Goal: Task Accomplishment & Management: Complete application form

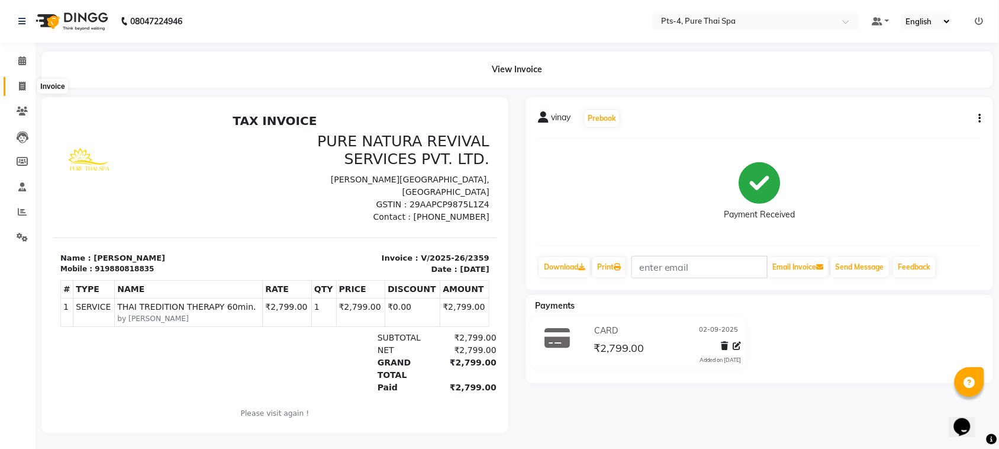
click at [20, 86] on icon at bounding box center [22, 86] width 7 height 9
select select "6459"
select select "service"
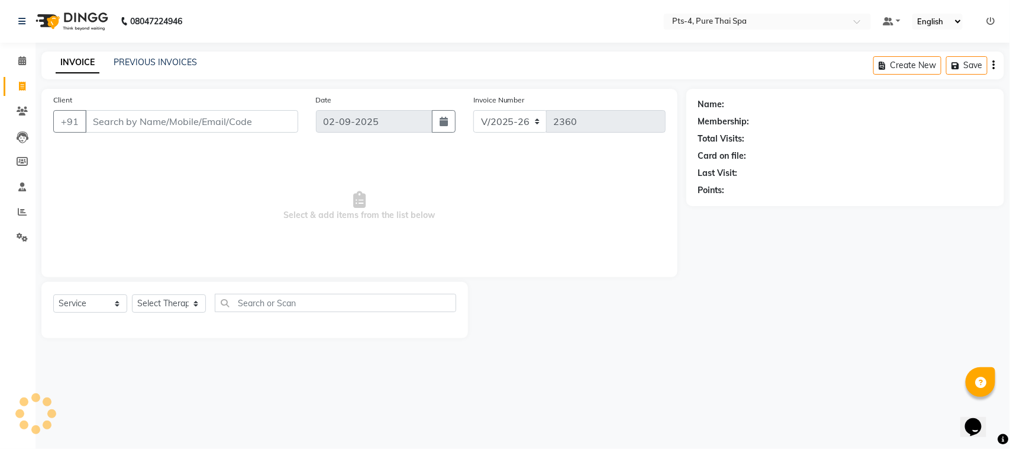
click at [158, 123] on input "Client" at bounding box center [191, 121] width 213 height 22
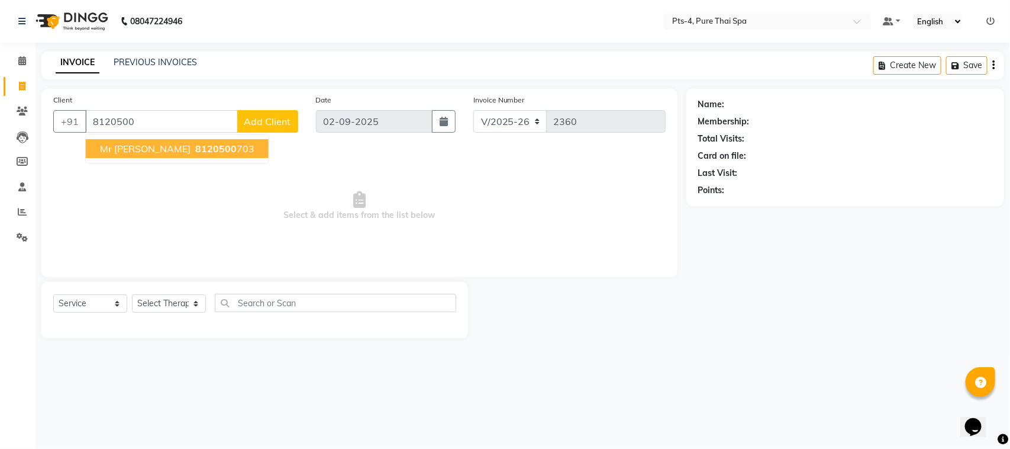
click at [195, 151] on span "8120500" at bounding box center [215, 149] width 41 height 12
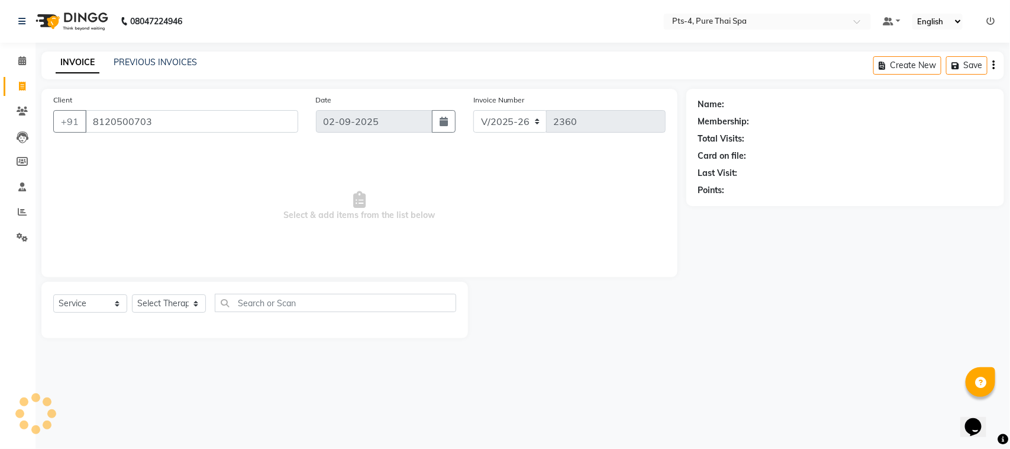
type input "8120500703"
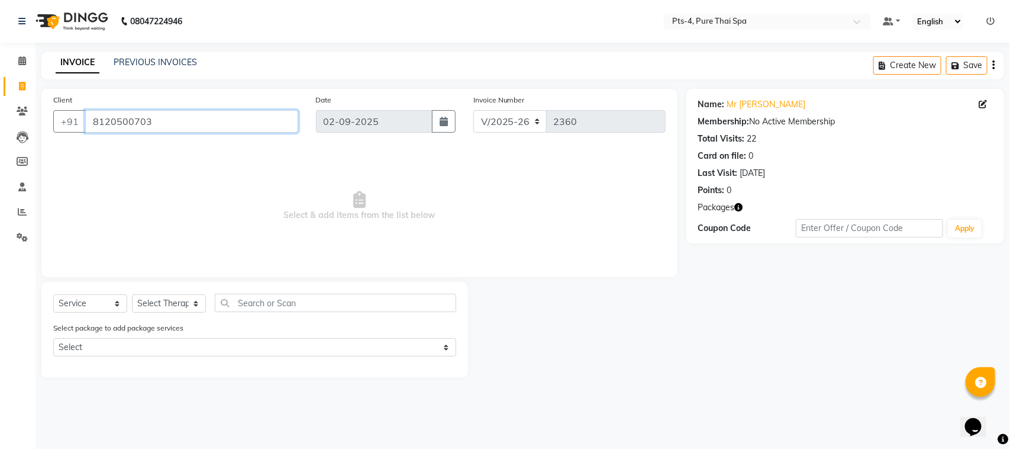
drag, startPoint x: 160, startPoint y: 124, endPoint x: 148, endPoint y: 123, distance: 12.5
click at [89, 123] on input "8120500703" at bounding box center [191, 121] width 213 height 22
click at [742, 105] on link "Mr [PERSON_NAME]" at bounding box center [767, 104] width 79 height 12
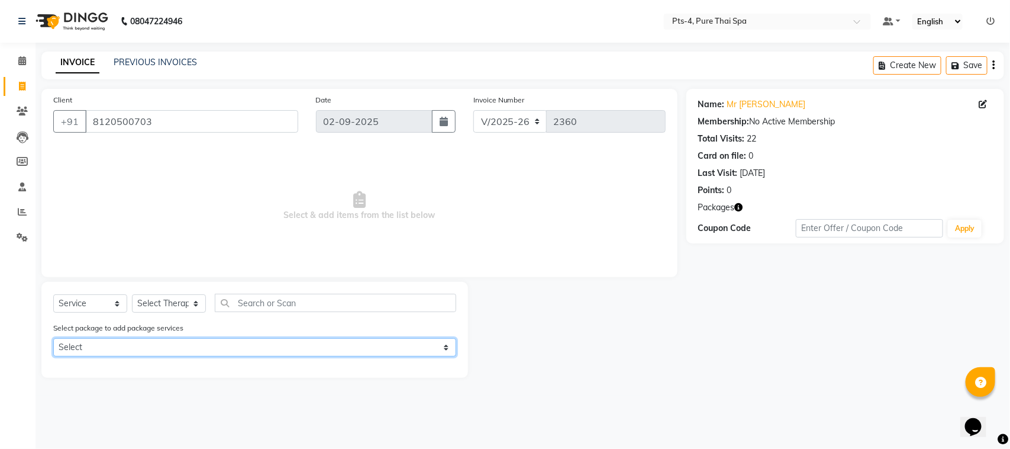
click at [101, 338] on select "Select PTS PACKAGE (5K) 4 SERVICES PTS PACKAGE (5K) 4 SERVICES" at bounding box center [254, 347] width 403 height 18
select select "1: Object"
click at [53, 338] on select "Select PTS PACKAGE (5K) 4 SERVICES PTS PACKAGE (5K) 4 SERVICES" at bounding box center [254, 347] width 403 height 18
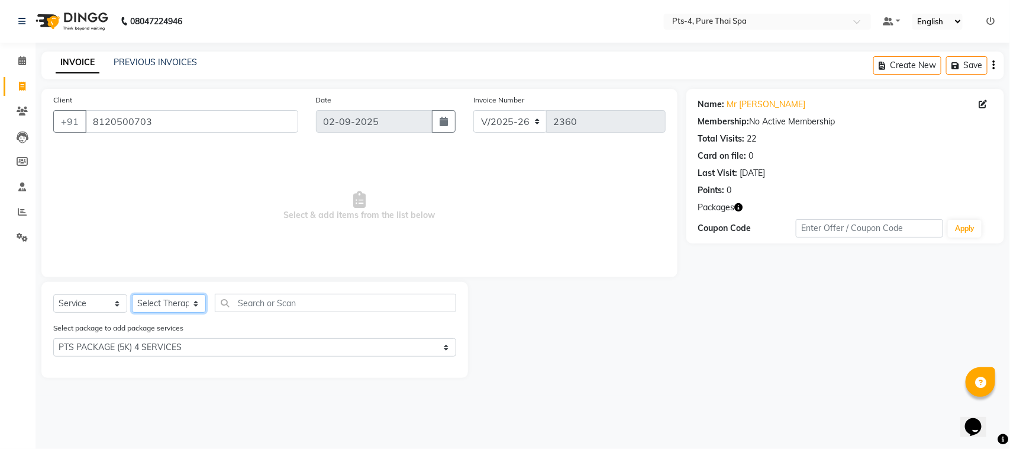
click at [182, 305] on select "Select Therapist [PERSON_NAME] NE [PERSON_NAME] anyone [PERSON_NAME] Candy FON …" at bounding box center [169, 303] width 74 height 18
select select "84268"
click at [132, 294] on select "Select Therapist [PERSON_NAME] NE [PERSON_NAME] anyone [PERSON_NAME] Candy FON …" at bounding box center [169, 303] width 74 height 18
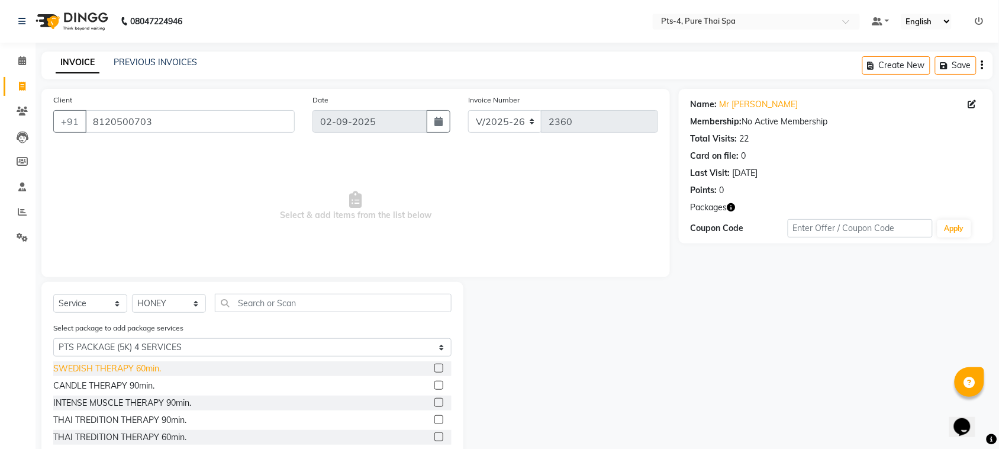
click at [140, 368] on div "SWEDISH THERAPY 60min." at bounding box center [107, 368] width 108 height 12
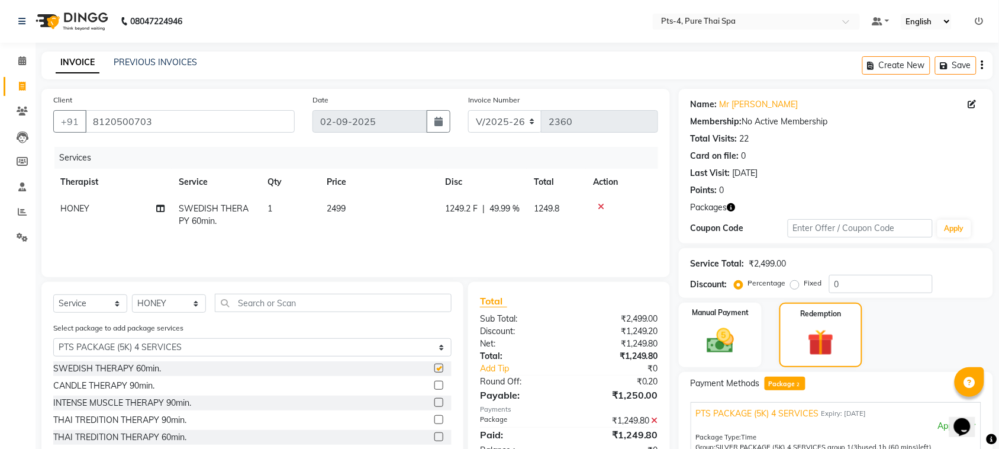
checkbox input "false"
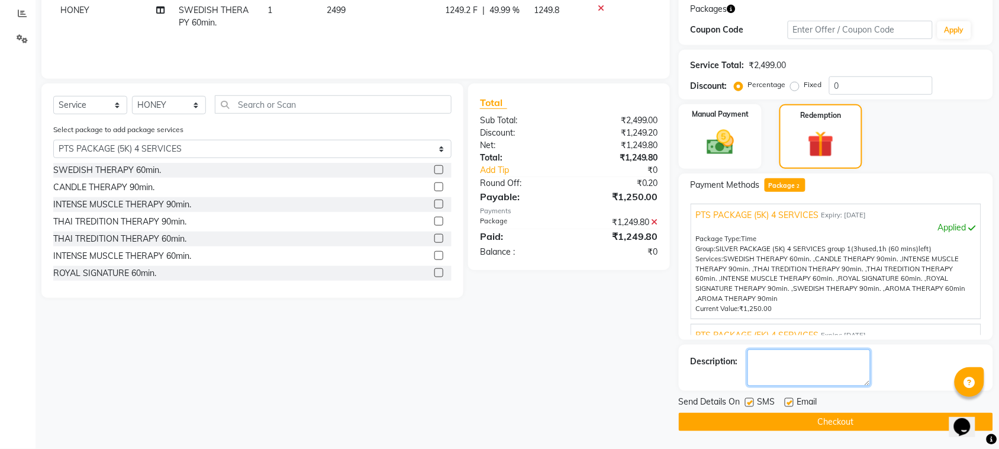
click at [794, 376] on textarea at bounding box center [809, 367] width 123 height 37
type textarea "220"
click at [787, 404] on label at bounding box center [789, 402] width 9 height 9
click at [787, 404] on input "checkbox" at bounding box center [789, 403] width 8 height 8
checkbox input "false"
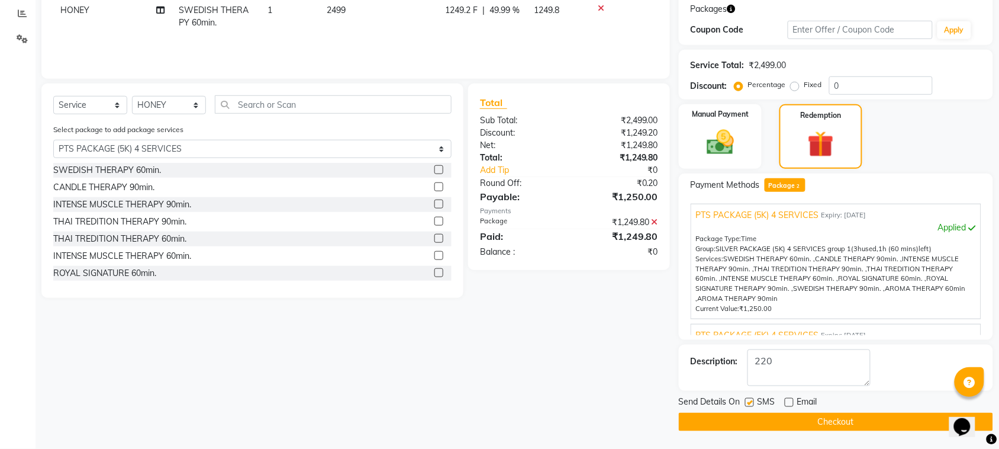
drag, startPoint x: 751, startPoint y: 404, endPoint x: 758, endPoint y: 419, distance: 16.4
click at [753, 407] on div at bounding box center [749, 404] width 8 height 12
click at [752, 401] on label at bounding box center [749, 402] width 9 height 9
click at [752, 401] on input "checkbox" at bounding box center [749, 403] width 8 height 8
checkbox input "false"
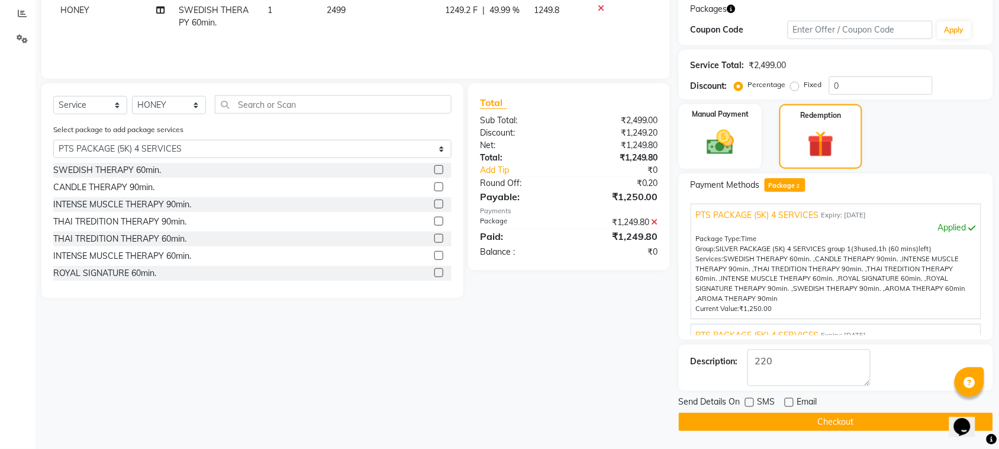
click at [764, 419] on button "Checkout" at bounding box center [836, 422] width 314 height 18
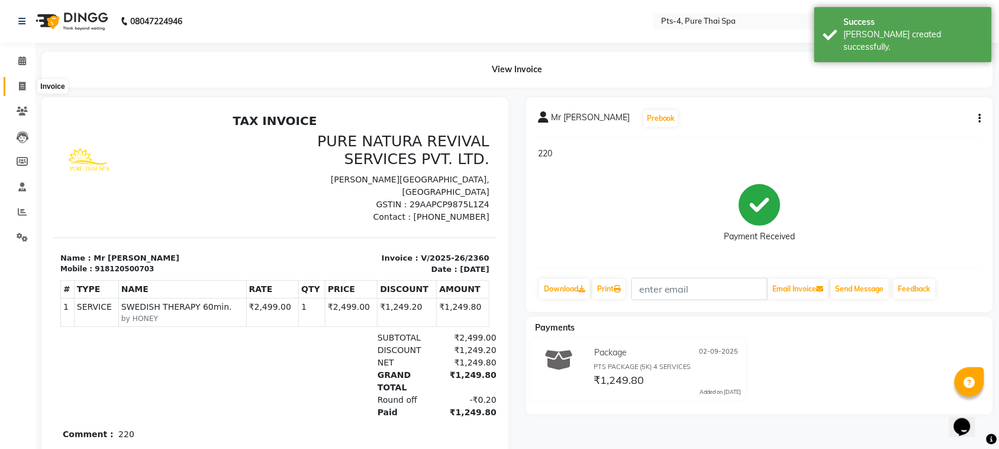
click at [20, 86] on icon at bounding box center [22, 86] width 7 height 9
select select "6459"
select select "service"
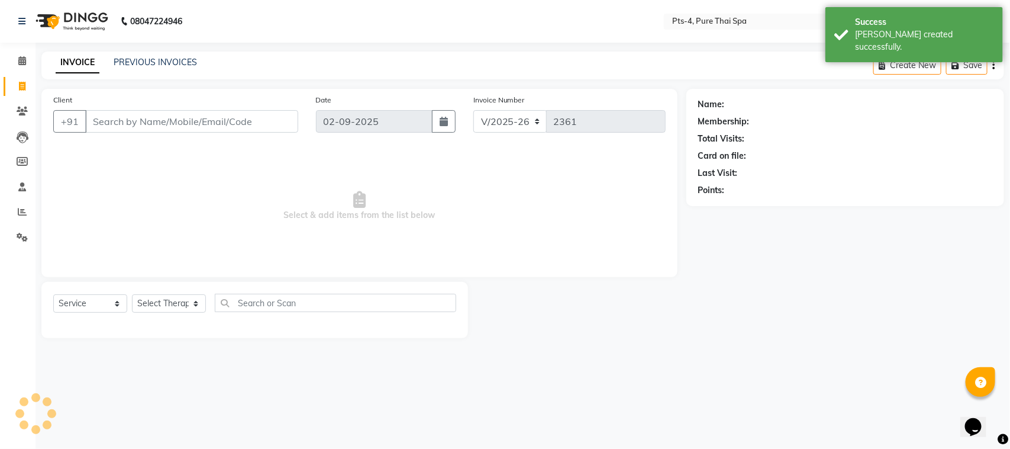
click at [116, 120] on input "Client" at bounding box center [191, 121] width 213 height 22
type input "8095197444"
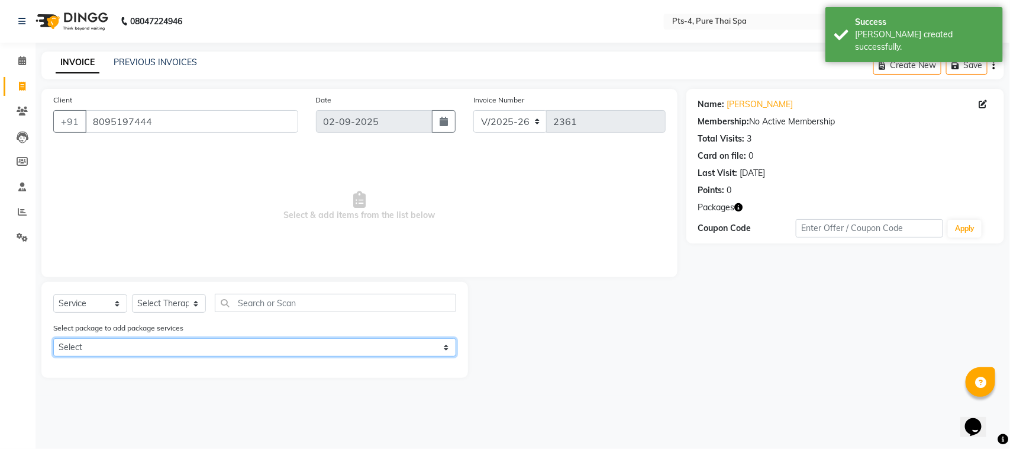
click at [107, 343] on select "Select PTS PACKAGE (5K) 4 SERVICES" at bounding box center [254, 347] width 403 height 18
select select "1: Object"
click at [53, 338] on select "Select PTS PACKAGE (5K) 4 SERVICES" at bounding box center [254, 347] width 403 height 18
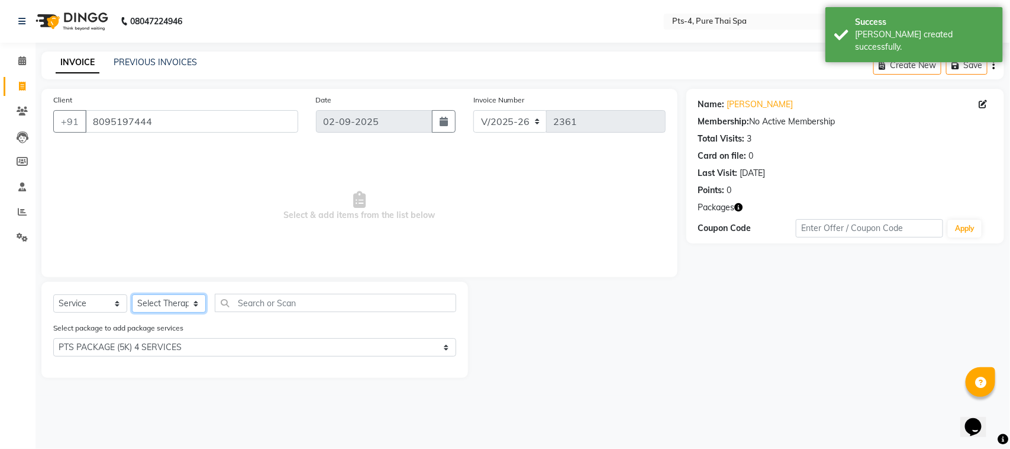
click at [157, 307] on select "Select Therapist [PERSON_NAME] NE [PERSON_NAME] anyone [PERSON_NAME] Candy FON …" at bounding box center [169, 303] width 74 height 18
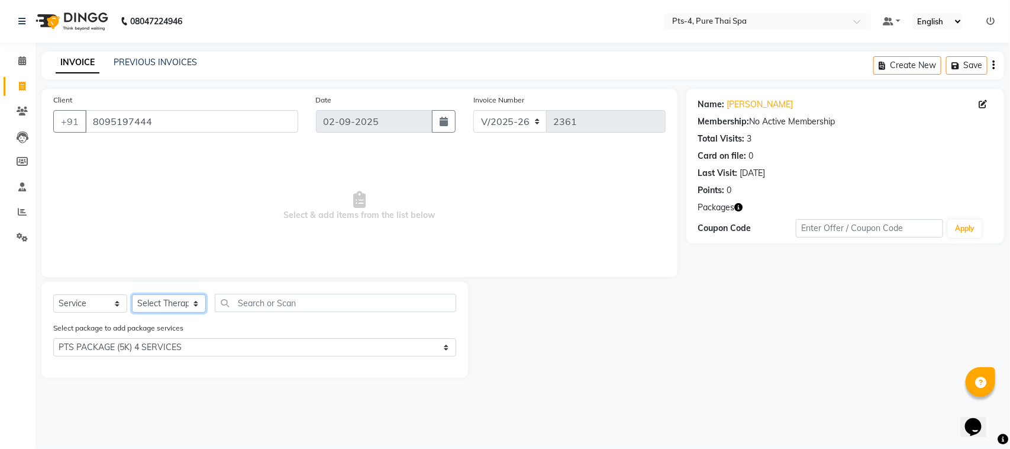
select select "83035"
click at [132, 294] on select "Select Therapist [PERSON_NAME] NE [PERSON_NAME] anyone [PERSON_NAME] Candy FON …" at bounding box center [169, 303] width 74 height 18
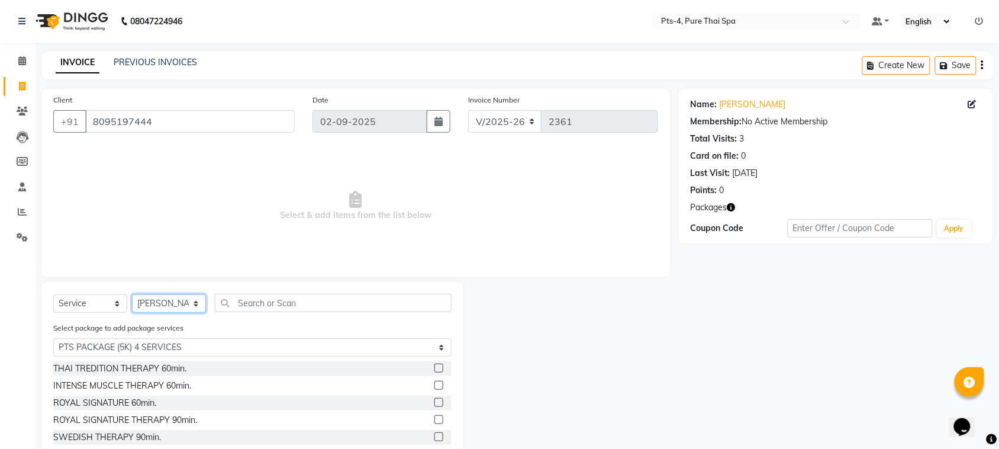
scroll to position [70, 0]
click at [72, 381] on div "INTENSE MUSCLE THERAPY 60min." at bounding box center [122, 384] width 138 height 12
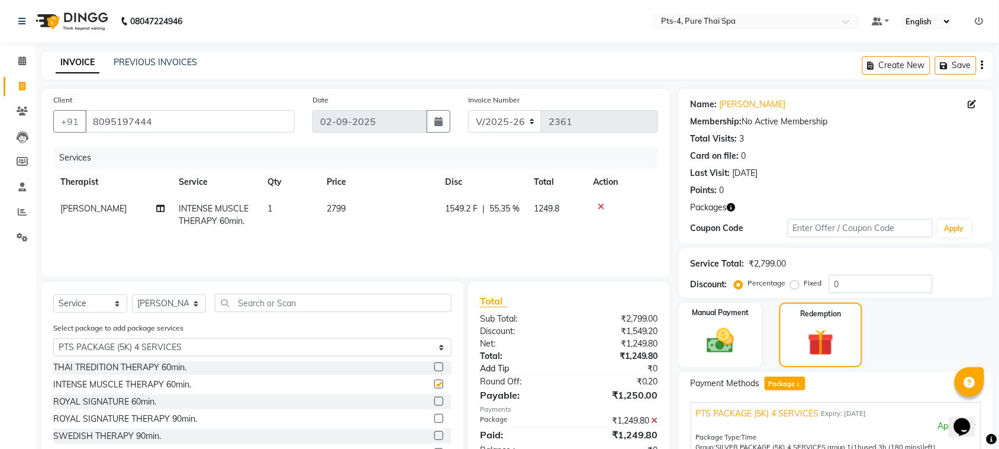
checkbox input "false"
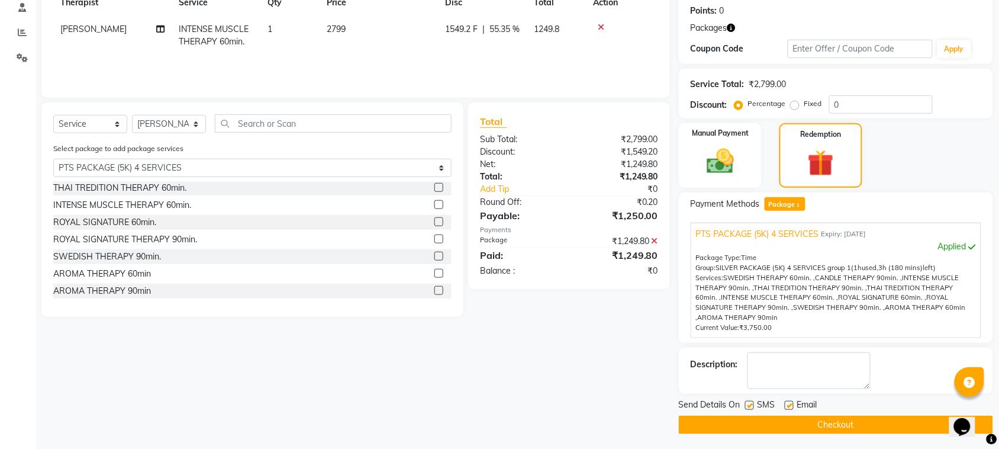
scroll to position [182, 0]
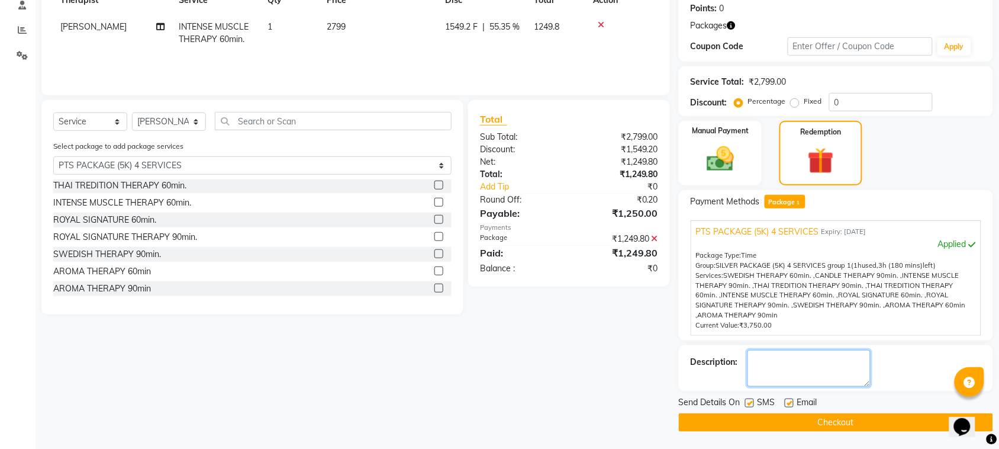
click at [797, 362] on textarea at bounding box center [809, 368] width 123 height 37
type textarea "592"
click at [788, 400] on label at bounding box center [789, 402] width 9 height 9
click at [788, 400] on input "checkbox" at bounding box center [789, 404] width 8 height 8
checkbox input "false"
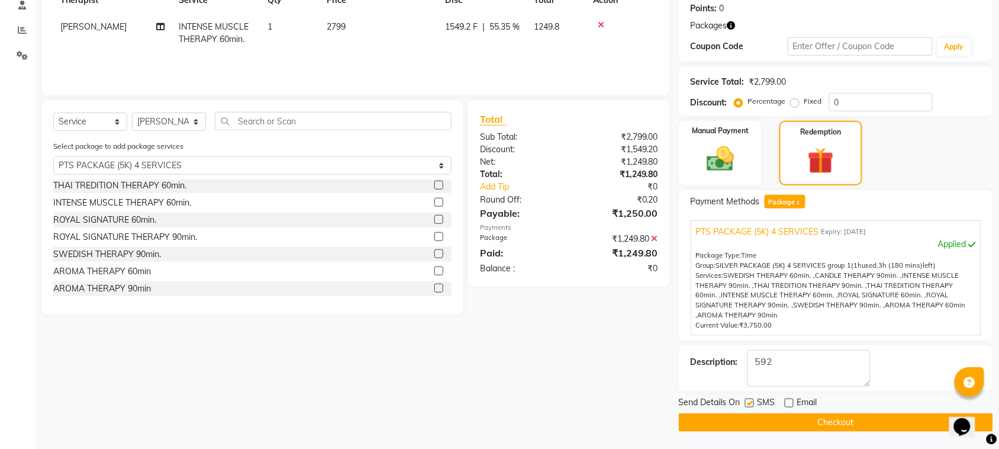
click at [748, 403] on label at bounding box center [749, 402] width 9 height 9
click at [748, 403] on input "checkbox" at bounding box center [749, 404] width 8 height 8
checkbox input "false"
click at [755, 419] on button "Checkout" at bounding box center [836, 422] width 314 height 18
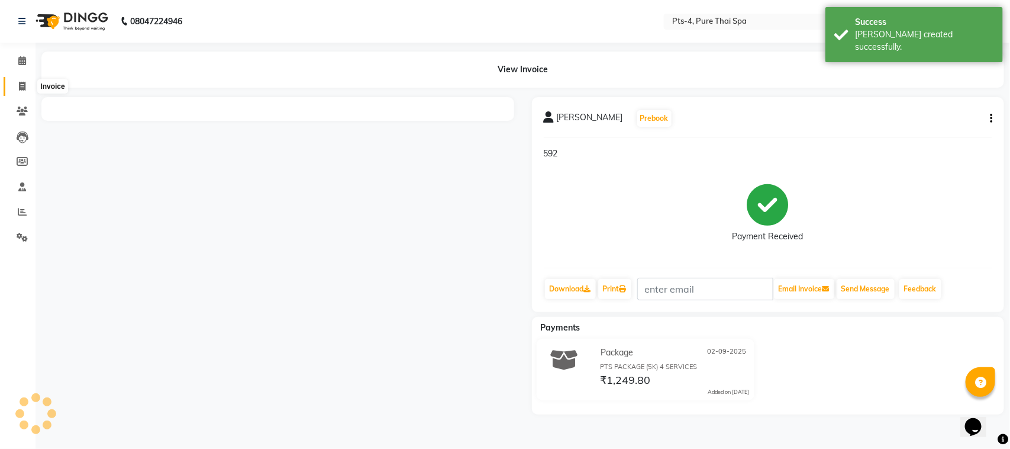
click at [21, 89] on icon at bounding box center [22, 86] width 7 height 9
select select "service"
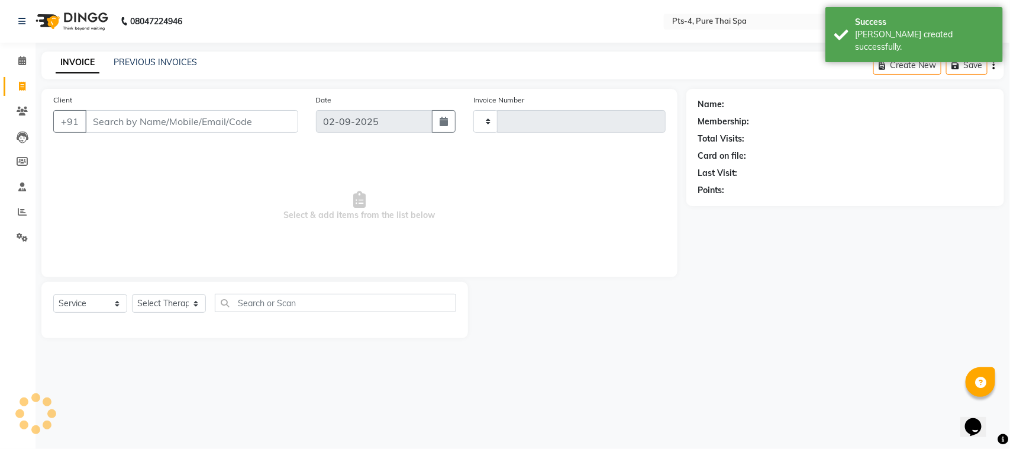
type input "2362"
select select "6459"
click at [137, 61] on link "PREVIOUS INVOICES" at bounding box center [155, 62] width 83 height 11
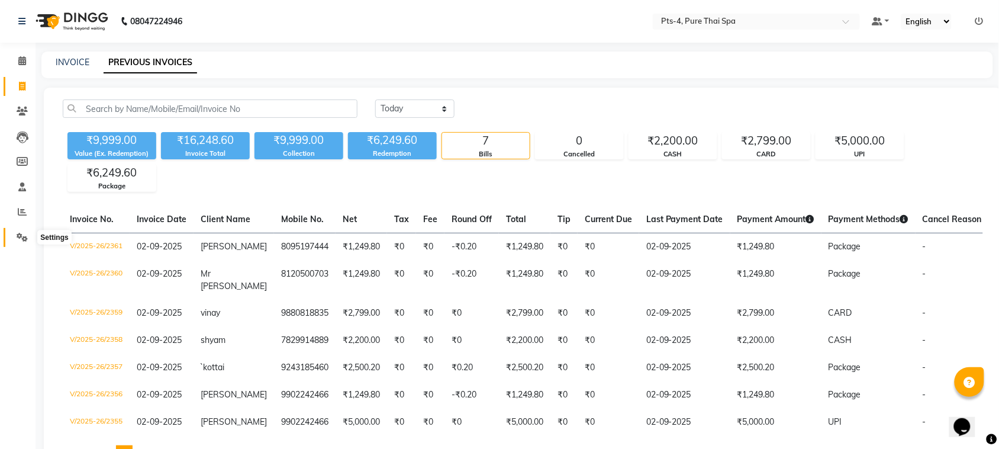
click at [22, 242] on span at bounding box center [22, 238] width 21 height 14
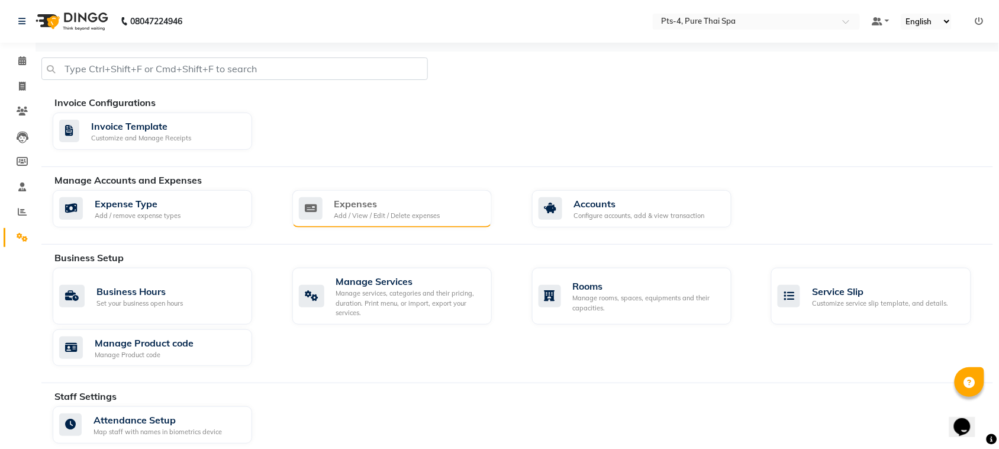
click at [397, 197] on div "Expenses" at bounding box center [387, 204] width 106 height 14
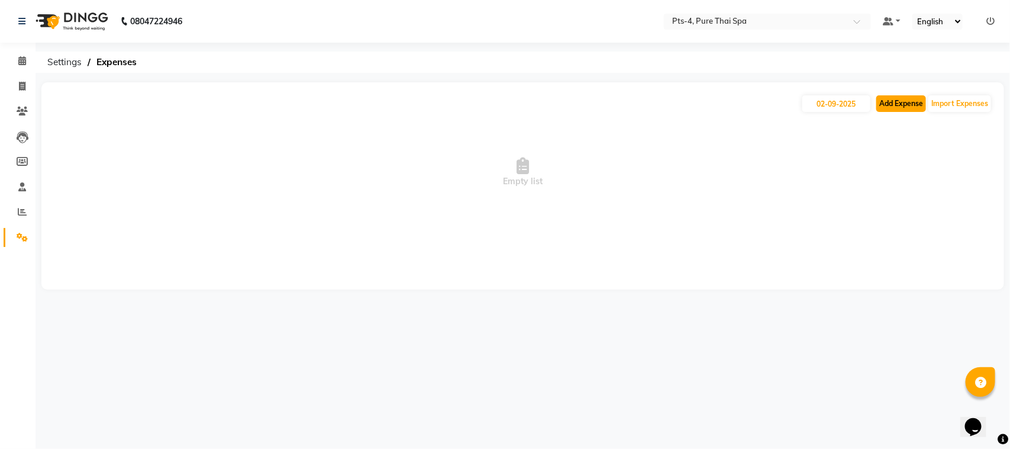
click at [896, 102] on button "Add Expense" at bounding box center [902, 103] width 50 height 17
select select "1"
select select "5480"
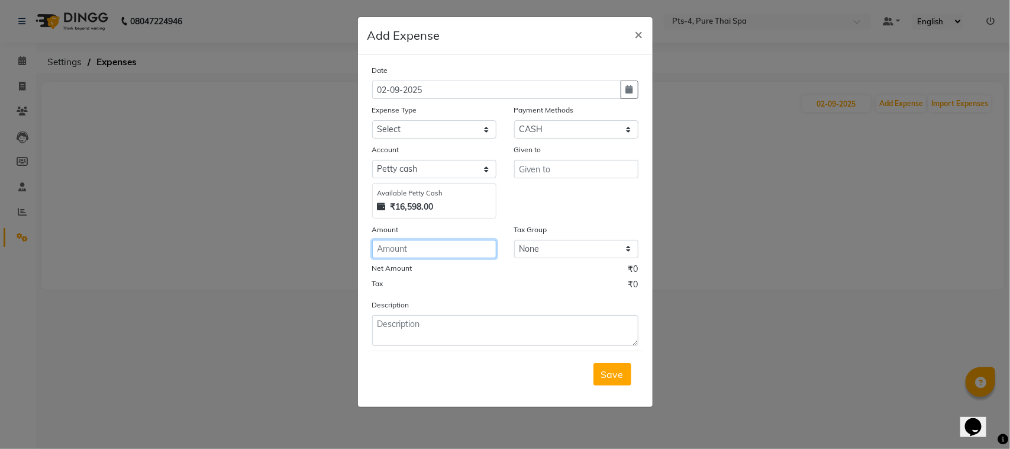
click at [424, 241] on input "number" at bounding box center [434, 249] width 124 height 18
type input "480"
click at [540, 167] on input "text" at bounding box center [576, 169] width 124 height 18
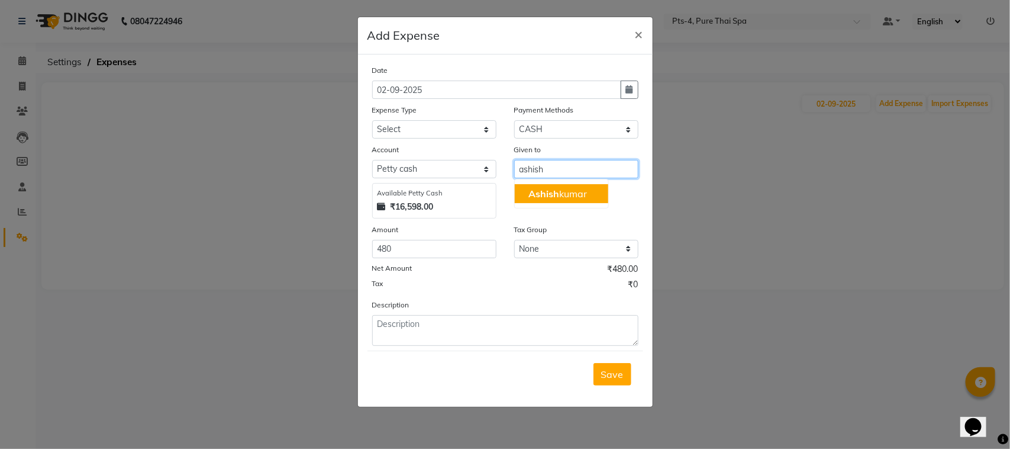
click at [540, 201] on button "[PERSON_NAME]" at bounding box center [562, 193] width 94 height 19
type input "[PERSON_NAME]"
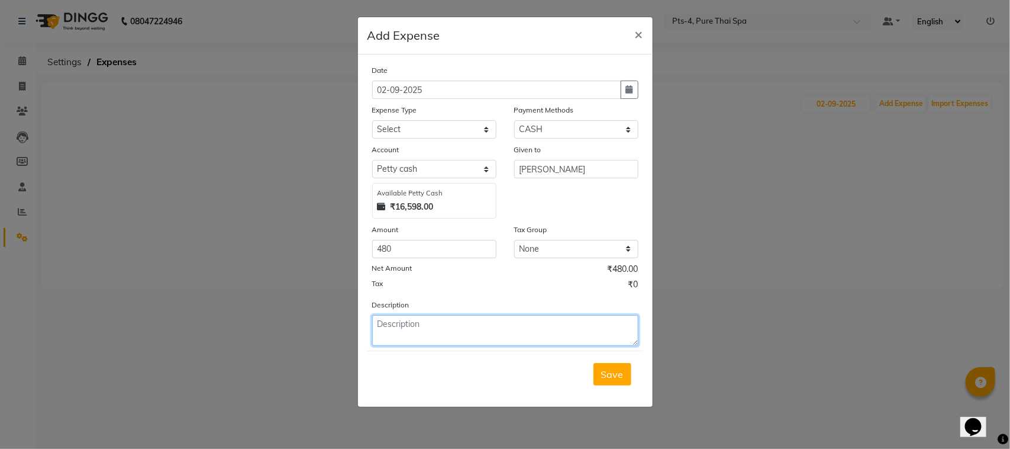
click at [408, 333] on textarea at bounding box center [505, 330] width 266 height 31
type textarea "new files"
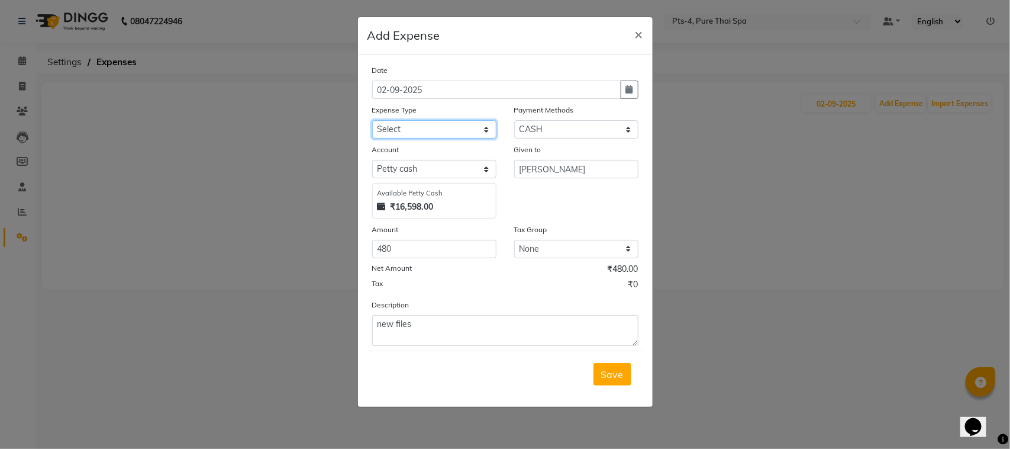
click at [415, 128] on select "Select Bank charges Cleaning and products Donation Electric and water charge In…" at bounding box center [434, 129] width 124 height 18
select select "10829"
click at [372, 120] on select "Select Bank charges Cleaning and products Donation Electric and water charge In…" at bounding box center [434, 129] width 124 height 18
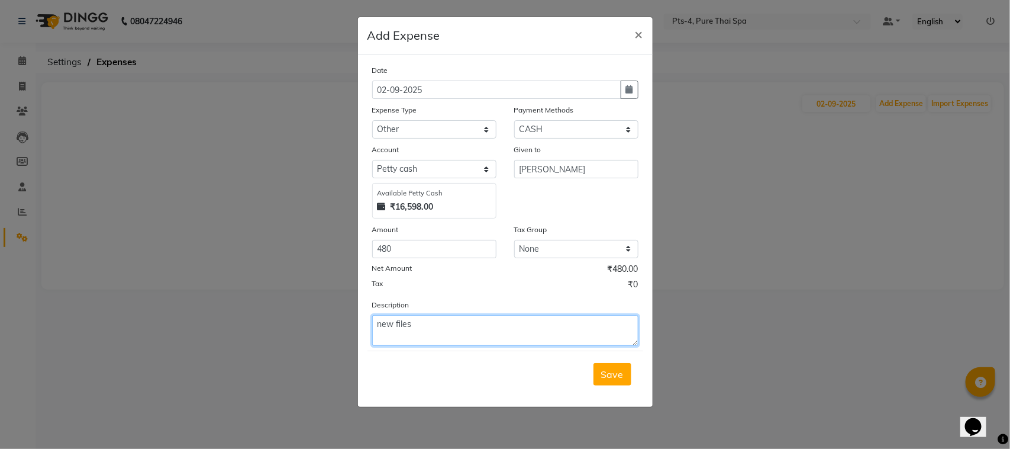
click at [380, 320] on textarea "new files" at bounding box center [505, 330] width 266 height 31
click at [377, 320] on textarea "new files" at bounding box center [505, 330] width 266 height 31
type textarea "stationary items new files"
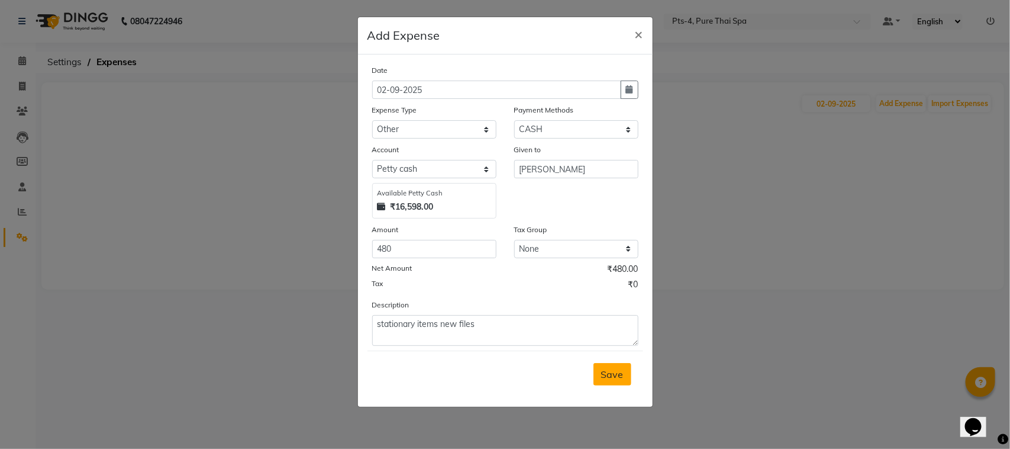
click at [605, 373] on span "Save" at bounding box center [612, 374] width 22 height 12
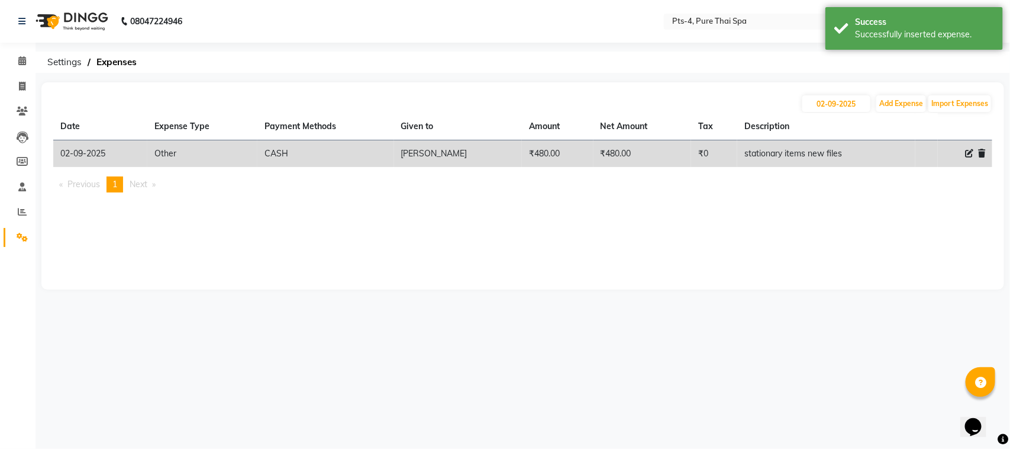
click at [425, 224] on div "[DATE] Add Expense Import Expenses Date Expense Type Payment Methods Given to A…" at bounding box center [522, 185] width 963 height 207
click at [12, 214] on span at bounding box center [22, 212] width 21 height 14
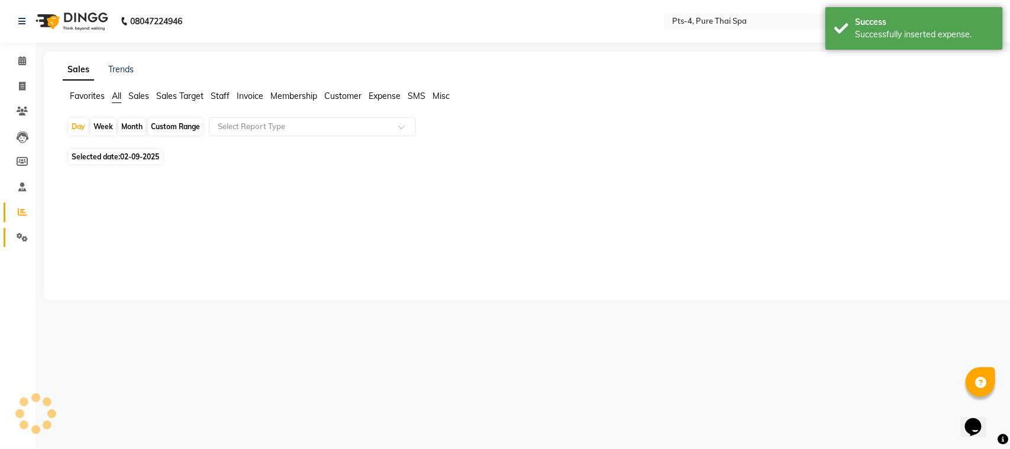
click at [18, 228] on link "Settings" at bounding box center [18, 238] width 28 height 20
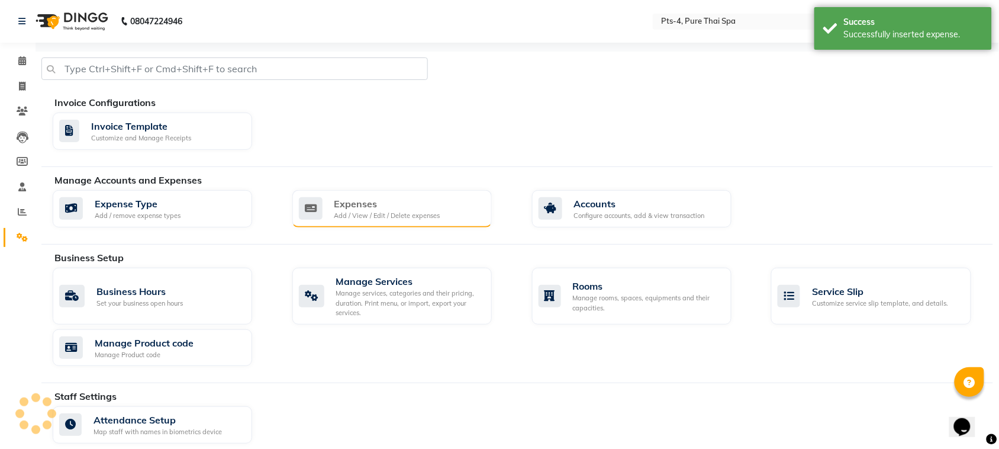
click at [390, 211] on div "Add / View / Edit / Delete expenses" at bounding box center [387, 216] width 106 height 10
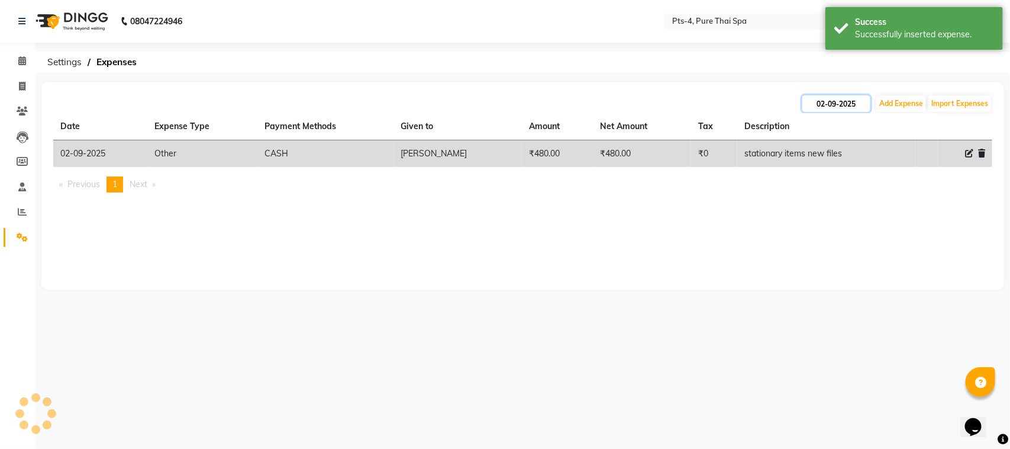
click at [842, 102] on input "02-09-2025" at bounding box center [837, 103] width 68 height 17
select select "9"
select select "2025"
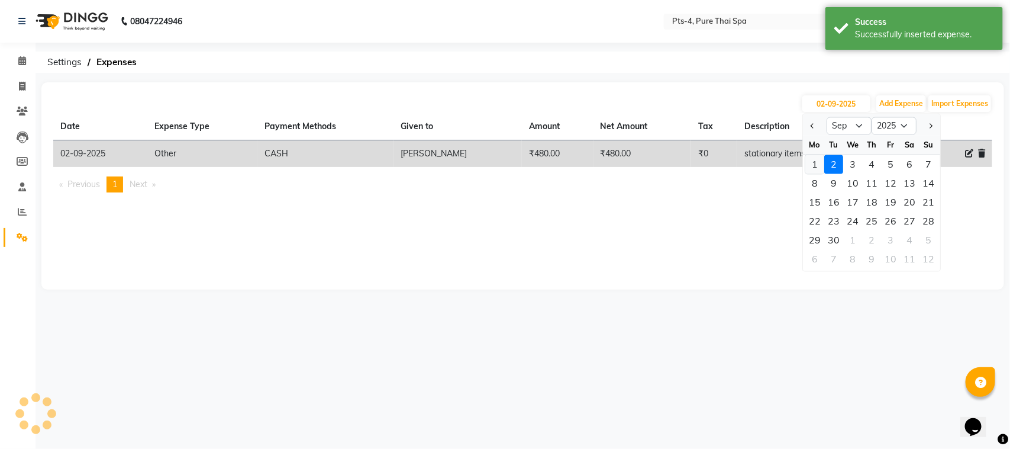
click at [818, 160] on div "1" at bounding box center [815, 164] width 19 height 19
type input "[DATE]"
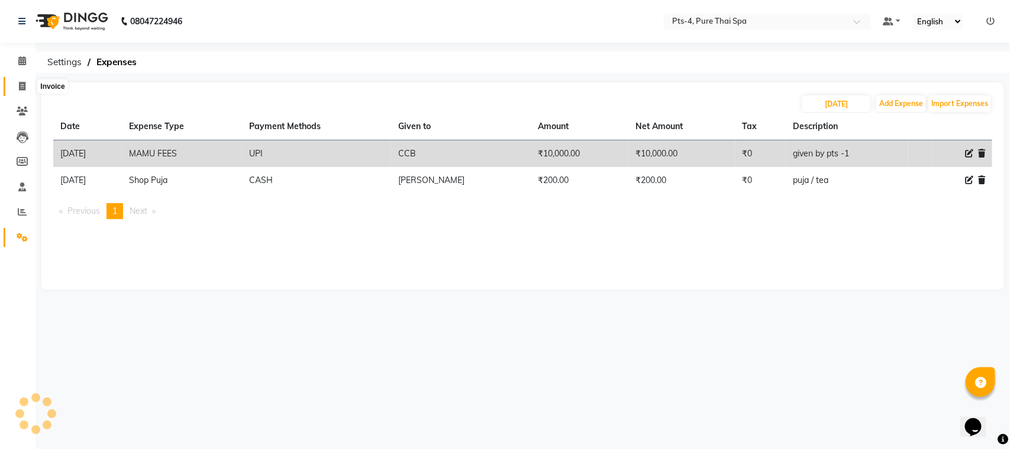
click at [21, 85] on icon at bounding box center [22, 86] width 7 height 9
select select "service"
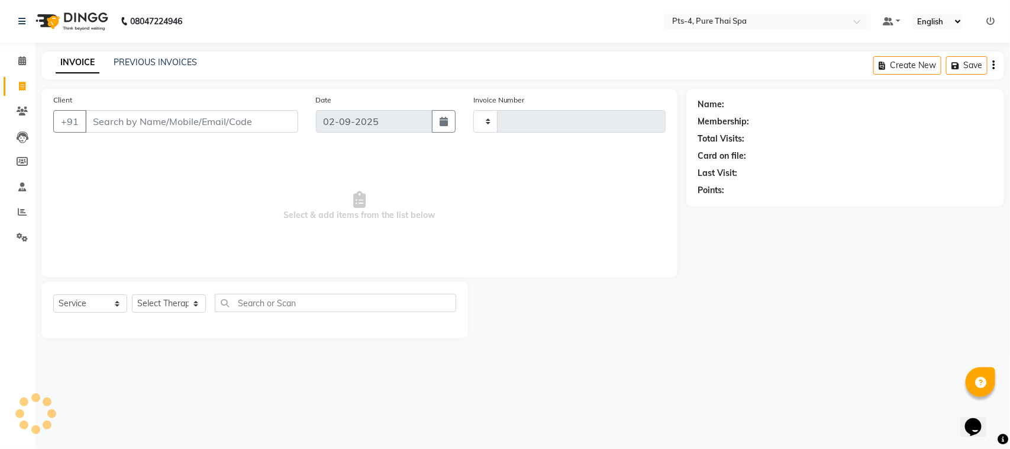
type input "2362"
select select "6459"
click at [149, 62] on link "PREVIOUS INVOICES" at bounding box center [155, 62] width 83 height 11
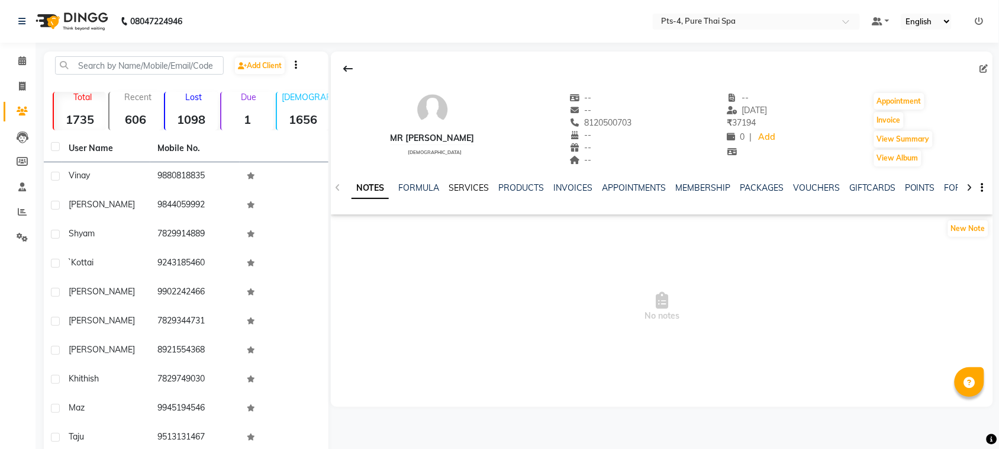
click at [466, 185] on link "SERVICES" at bounding box center [469, 187] width 40 height 11
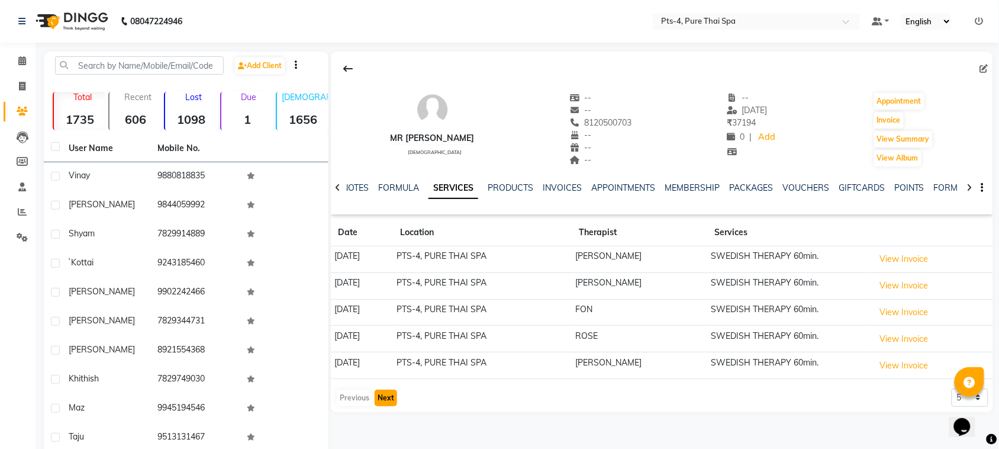
click at [383, 401] on button "Next" at bounding box center [386, 398] width 22 height 17
click at [385, 401] on button "Next" at bounding box center [386, 398] width 22 height 17
click at [356, 404] on button "Previous" at bounding box center [355, 398] width 36 height 17
click at [379, 405] on button "Next" at bounding box center [386, 398] width 22 height 17
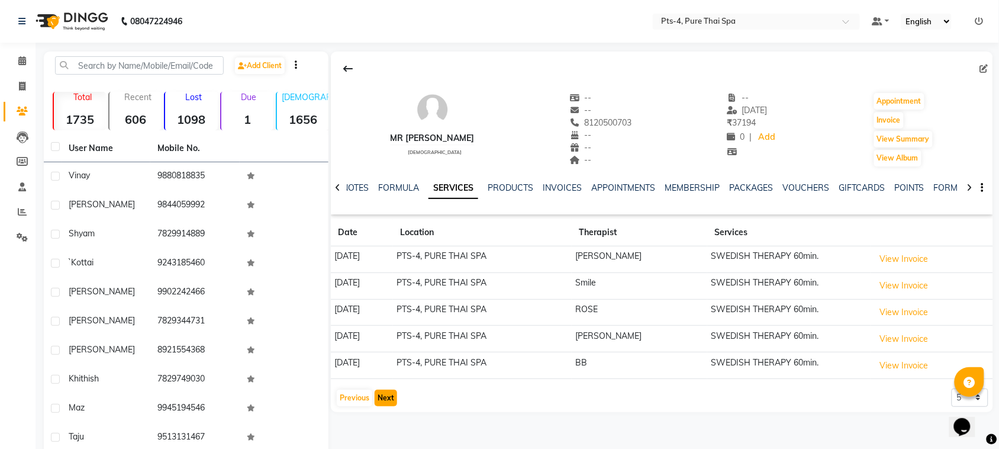
click at [379, 405] on button "Next" at bounding box center [386, 398] width 22 height 17
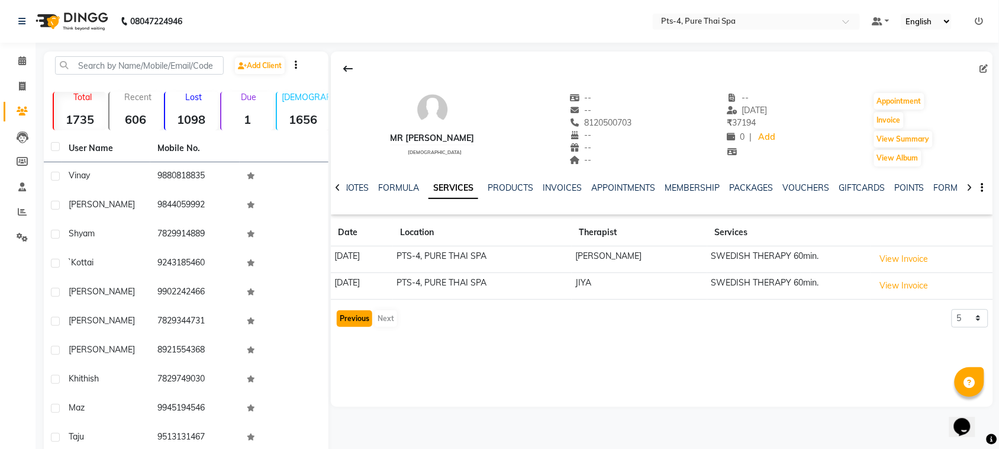
click at [349, 321] on button "Previous" at bounding box center [355, 318] width 36 height 17
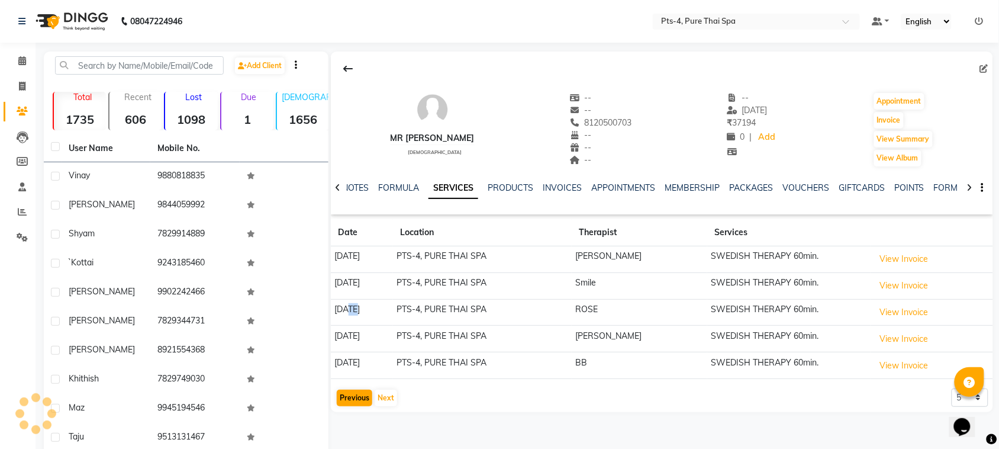
click at [349, 321] on td "25-09-2024" at bounding box center [362, 312] width 62 height 27
click at [345, 401] on button "Previous" at bounding box center [355, 398] width 36 height 17
click at [350, 403] on button "Previous" at bounding box center [355, 398] width 36 height 17
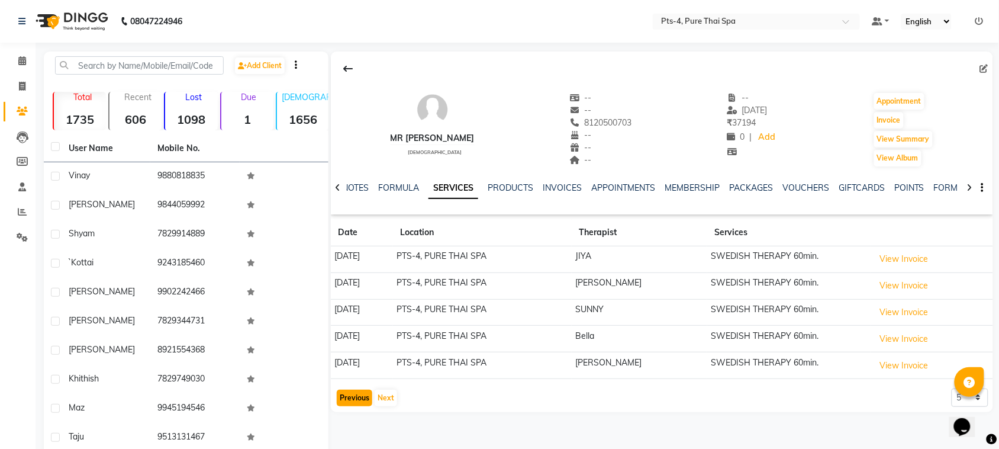
click at [350, 403] on button "Previous" at bounding box center [355, 398] width 36 height 17
click at [350, 403] on div "Previous Next" at bounding box center [367, 397] width 63 height 19
click at [355, 403] on div "Previous Next" at bounding box center [367, 397] width 63 height 19
